Goal: Task Accomplishment & Management: Manage account settings

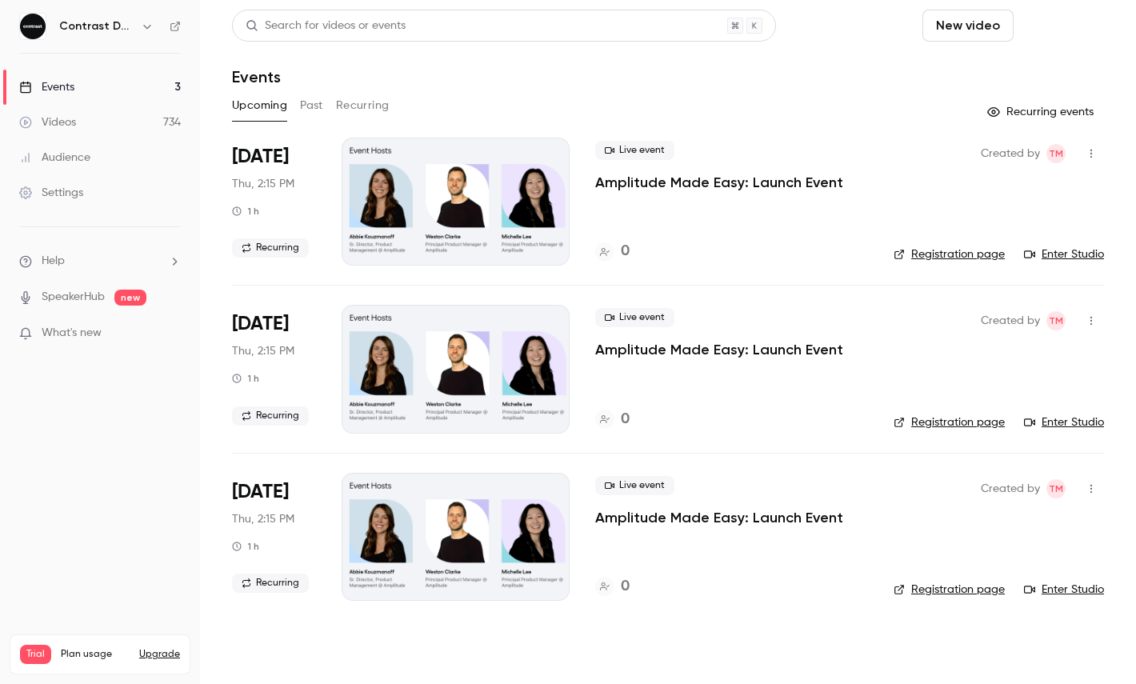
click at [1046, 30] on button "Schedule" at bounding box center [1062, 26] width 84 height 32
click at [1041, 38] on div at bounding box center [568, 342] width 1136 height 684
click at [1061, 25] on button "Schedule" at bounding box center [1062, 26] width 84 height 32
click at [1050, 54] on li "One time event" at bounding box center [1016, 70] width 173 height 42
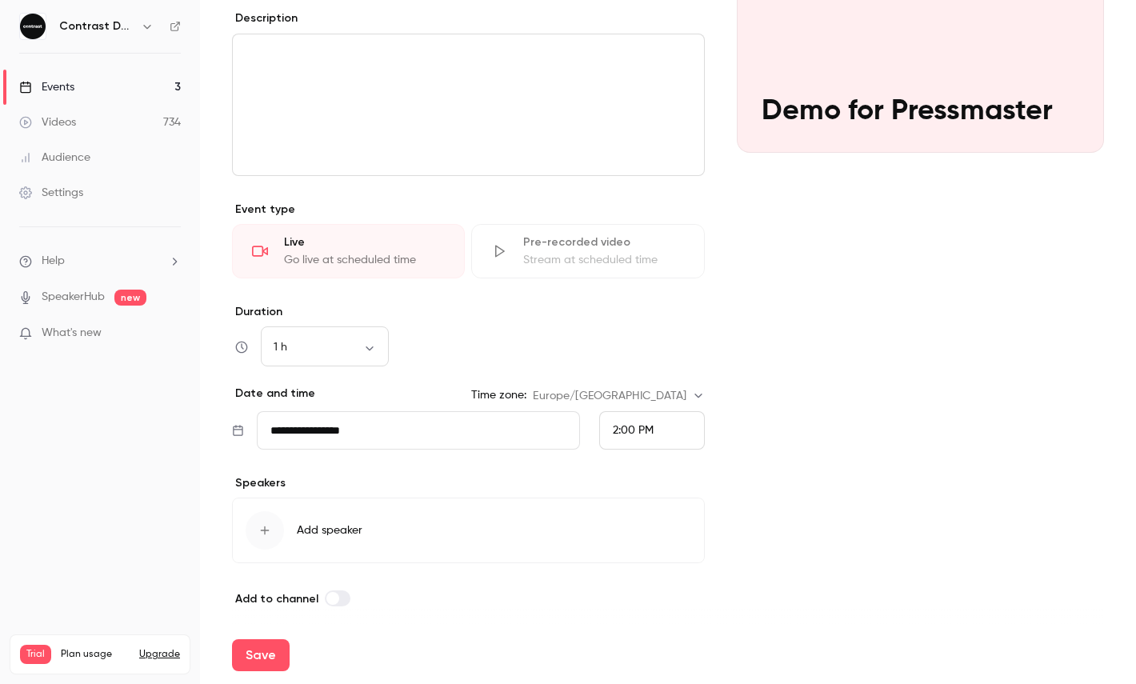
scroll to position [225, 0]
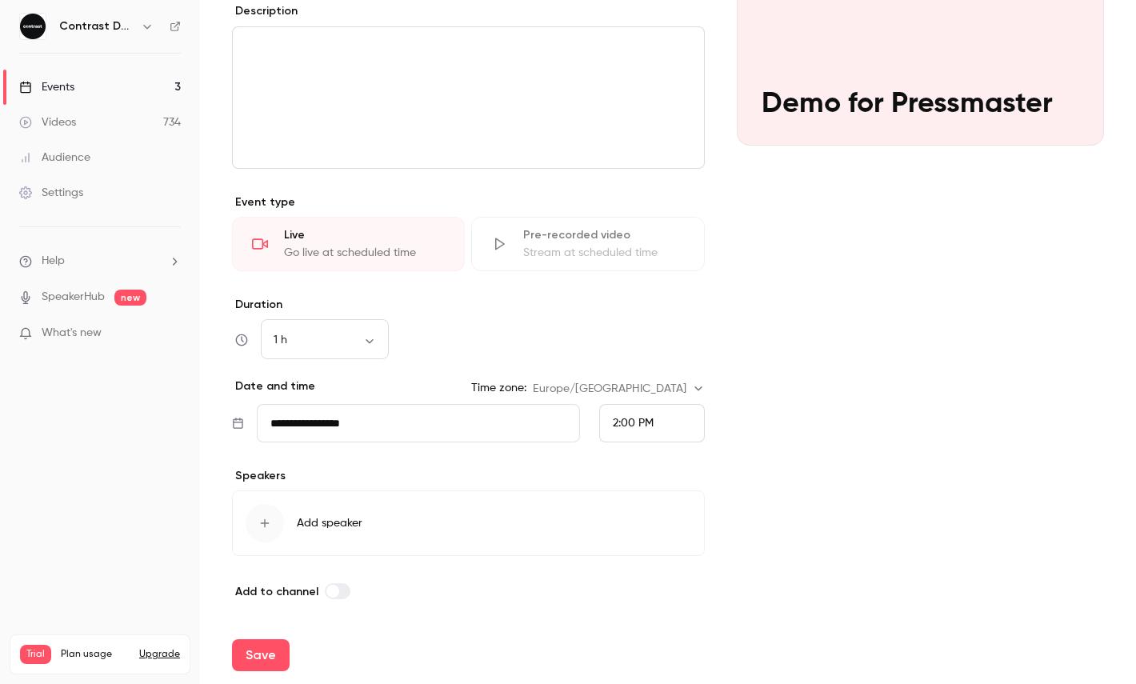
type input "**********"
click at [658, 419] on div "2:00 PM" at bounding box center [652, 423] width 106 height 38
click at [636, 339] on div "2:30 PM" at bounding box center [652, 347] width 78 height 17
click at [262, 643] on button "Save" at bounding box center [261, 655] width 58 height 32
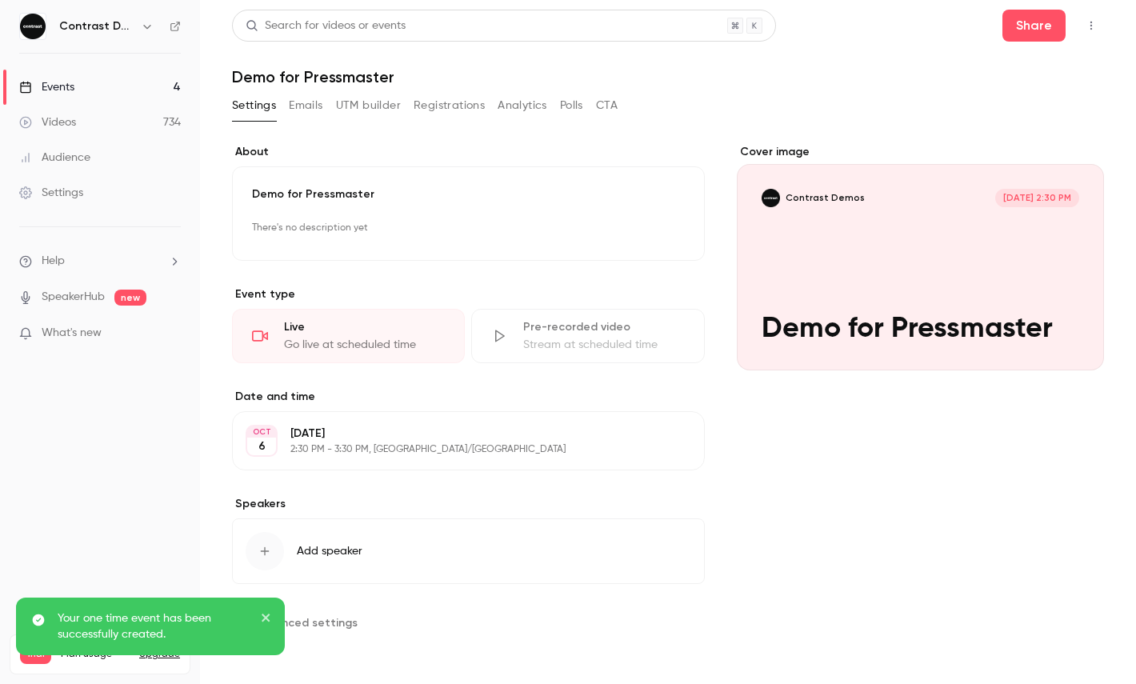
click at [1091, 27] on icon "button" at bounding box center [1091, 25] width 13 height 11
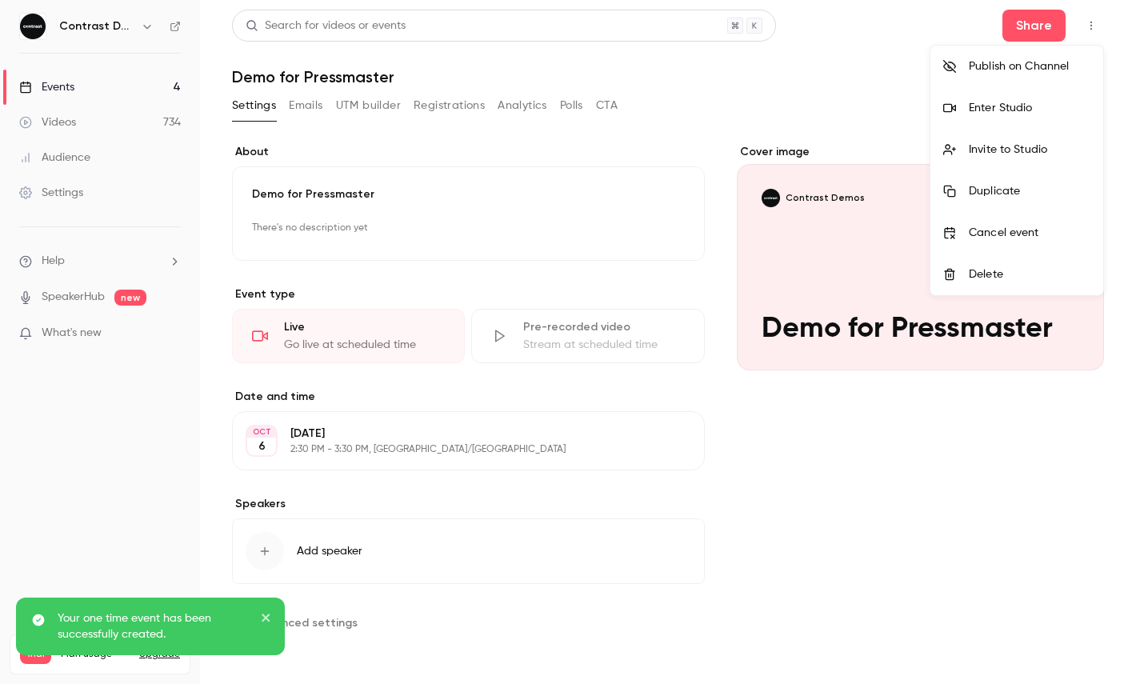
click at [992, 118] on li "Enter Studio" at bounding box center [1016, 108] width 173 height 42
